Goal: Task Accomplishment & Management: Manage account settings

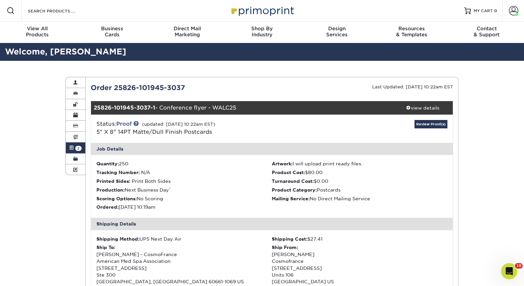
click at [77, 160] on span at bounding box center [75, 158] width 5 height 5
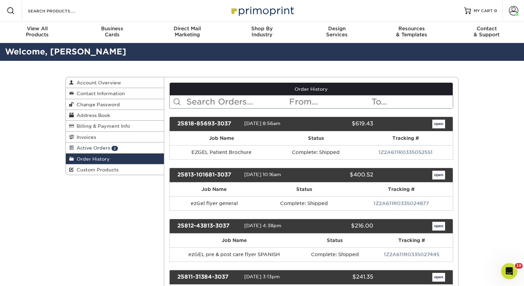
click at [75, 147] on span "Active Orders" at bounding box center [92, 147] width 36 height 5
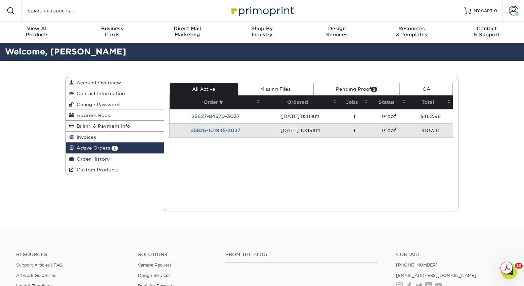
click at [86, 159] on span "Order History" at bounding box center [92, 158] width 36 height 5
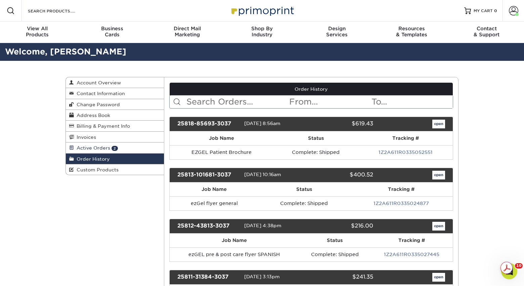
click at [82, 149] on span "Active Orders" at bounding box center [92, 147] width 36 height 5
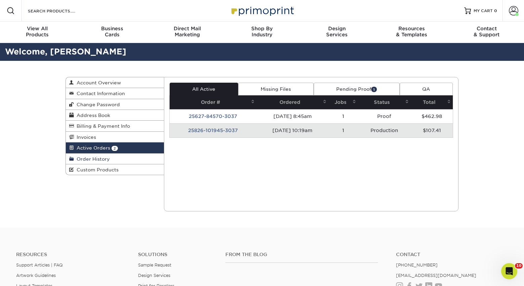
click at [103, 160] on span "Order History" at bounding box center [92, 158] width 36 height 5
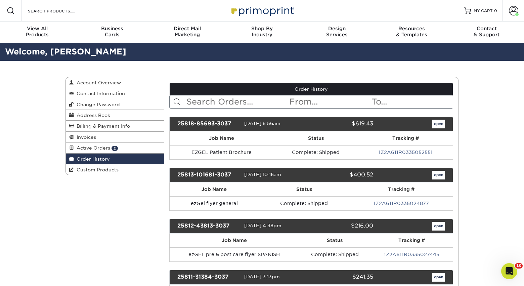
click at [224, 102] on input "text" at bounding box center [237, 101] width 103 height 13
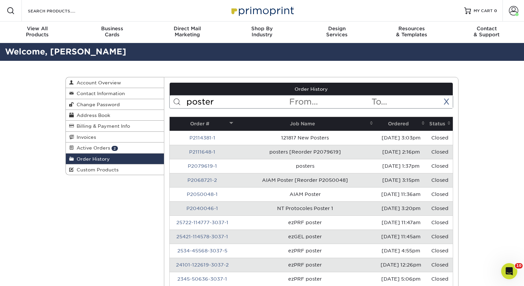
click at [394, 127] on th "Ordered" at bounding box center [402, 124] width 52 height 14
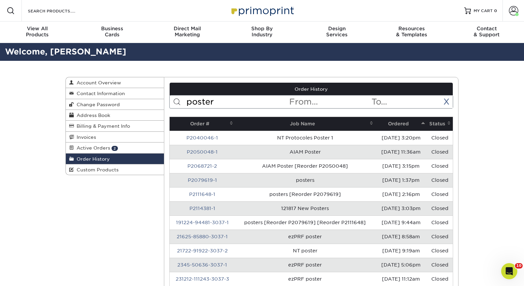
click at [395, 124] on th "Ordered" at bounding box center [402, 124] width 52 height 14
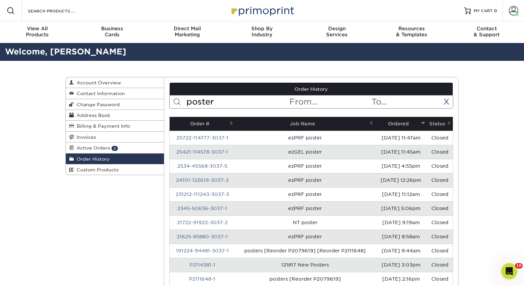
click at [395, 124] on th "Ordered" at bounding box center [402, 124] width 52 height 14
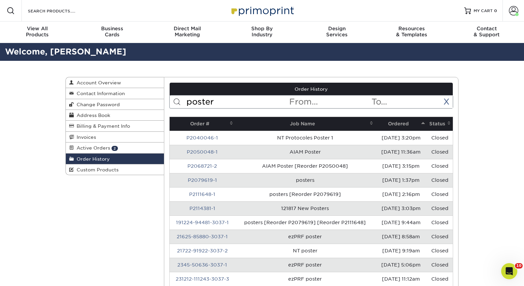
click at [395, 124] on th "Ordered" at bounding box center [402, 124] width 52 height 14
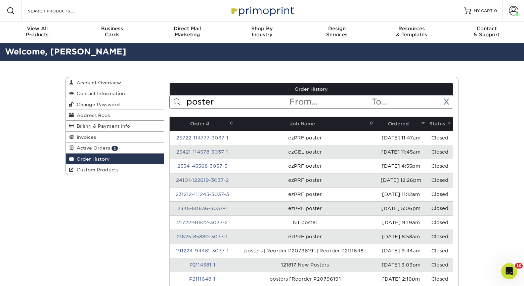
click at [203, 103] on input "poster" at bounding box center [237, 101] width 103 height 13
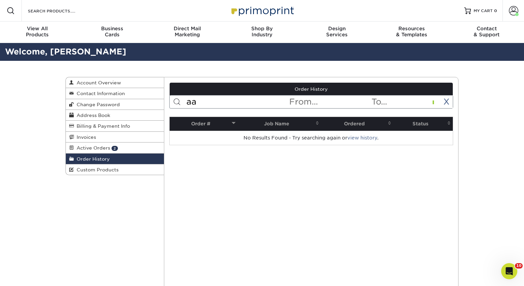
type input "a"
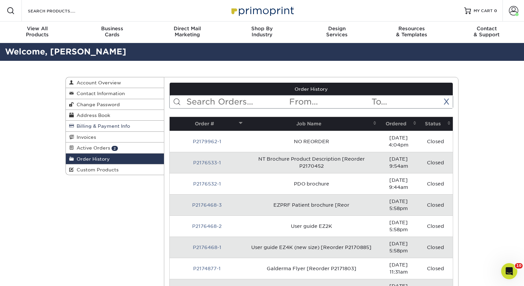
click at [85, 126] on span "Billing & Payment Info" at bounding box center [102, 125] width 56 height 5
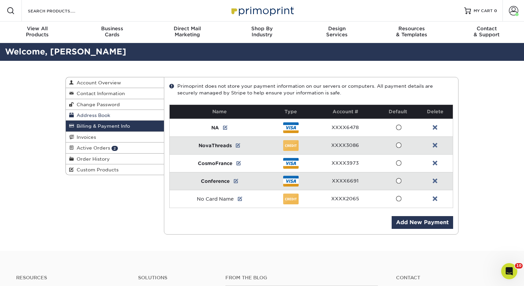
click at [86, 116] on span "Address Book" at bounding box center [92, 115] width 36 height 5
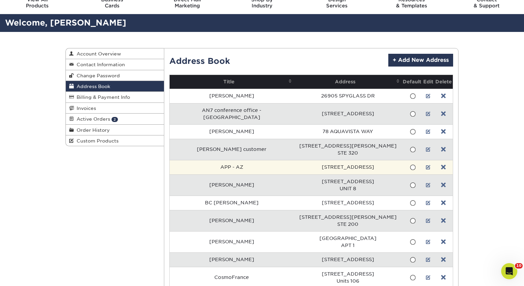
scroll to position [30, 0]
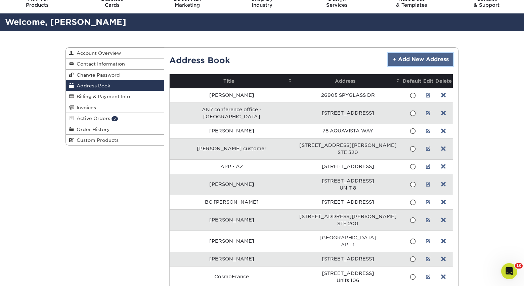
click at [411, 63] on link "+ Add New Address" at bounding box center [421, 59] width 65 height 13
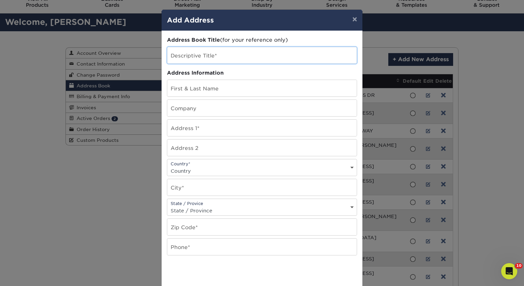
click at [173, 56] on input "text" at bounding box center [262, 55] width 190 height 16
type input "AAAS - PR"
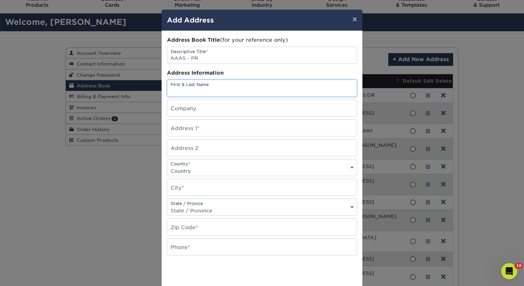
click at [201, 86] on input "text" at bounding box center [262, 88] width 190 height 16
type input "[PERSON_NAME] - AAAS Summit"
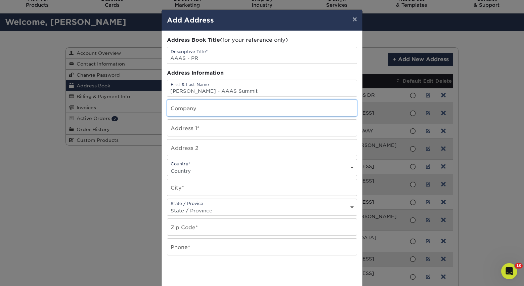
click at [195, 112] on input "text" at bounding box center [262, 108] width 190 height 16
click at [207, 110] on input "CosmoFrance insert flyer" at bounding box center [262, 108] width 190 height 16
drag, startPoint x: 306, startPoint y: 110, endPoint x: 272, endPoint y: 111, distance: 33.7
click at [272, 111] on input "CosmoFrance welcome package insert insert flyer" at bounding box center [262, 108] width 190 height 16
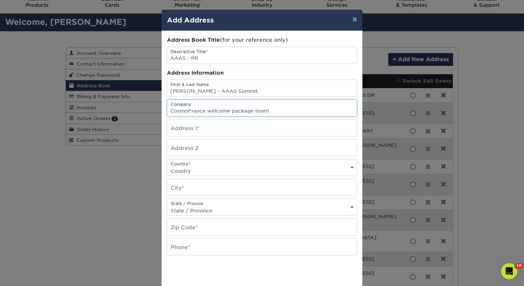
type input "CosmoFrance welcome package insert"
click at [205, 130] on input "text" at bounding box center [262, 128] width 190 height 16
paste input "130 [PERSON_NAME]"
type input "130 [PERSON_NAME]"
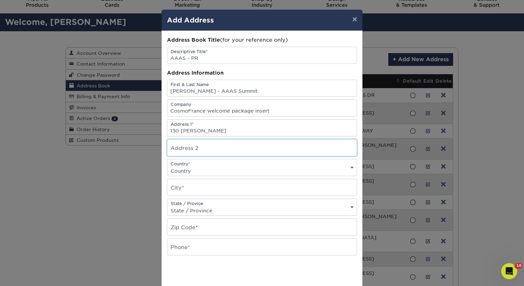
click at [207, 147] on input "text" at bounding box center [262, 148] width 190 height 16
paste input "Suite 1 PMB 341"
type input "Suite 1 PMB 341"
click at [202, 172] on select "Country [GEOGRAPHIC_DATA] [GEOGRAPHIC_DATA] ----------------------------- [GEOG…" at bounding box center [262, 171] width 190 height 10
select select "PR"
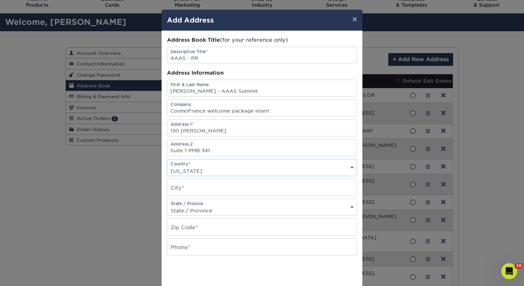
click at [167, 166] on select "Country [GEOGRAPHIC_DATA] [GEOGRAPHIC_DATA] ----------------------------- [GEOG…" at bounding box center [262, 171] width 190 height 10
